Goal: Task Accomplishment & Management: Complete application form

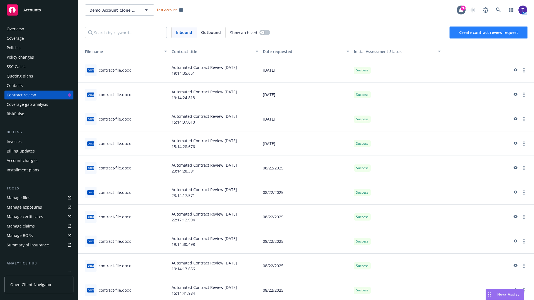
click at [489, 33] on span "Create contract review request" at bounding box center [488, 32] width 59 height 5
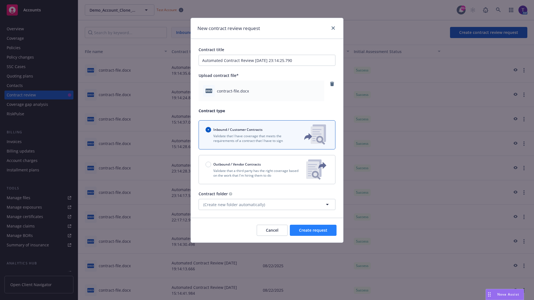
type input "Automated Contract Review [DATE] 23:14:25.790"
click at [313, 231] on span "Create request" at bounding box center [313, 230] width 28 height 5
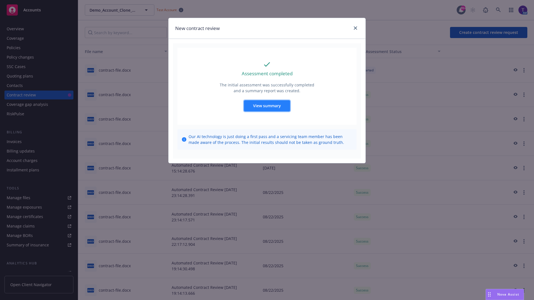
click at [267, 106] on span "View summary" at bounding box center [267, 105] width 28 height 5
